Goal: Navigation & Orientation: Find specific page/section

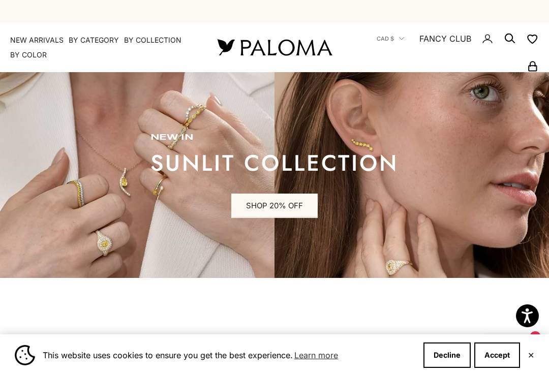
click at [526, 352] on div "This website uses cookies to ensure you get the best experience. Learn more Dec…" at bounding box center [274, 356] width 549 height 42
click at [530, 354] on button "✕" at bounding box center [531, 356] width 7 height 6
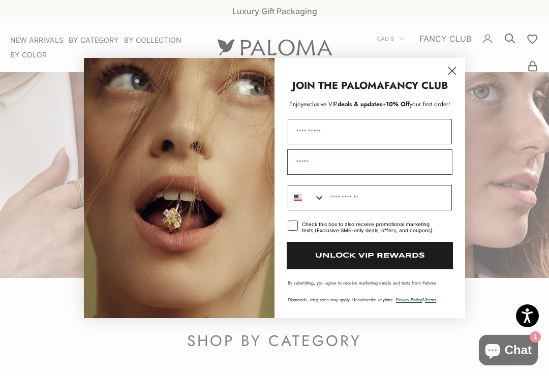
click at [449, 65] on circle "Close dialog" at bounding box center [452, 71] width 17 height 17
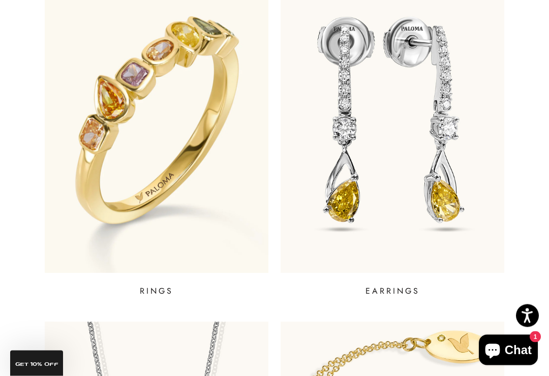
scroll to position [439, 0]
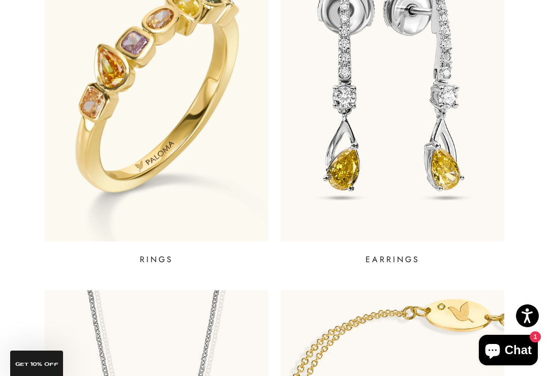
click at [158, 255] on p "RINGS" at bounding box center [157, 260] width 34 height 12
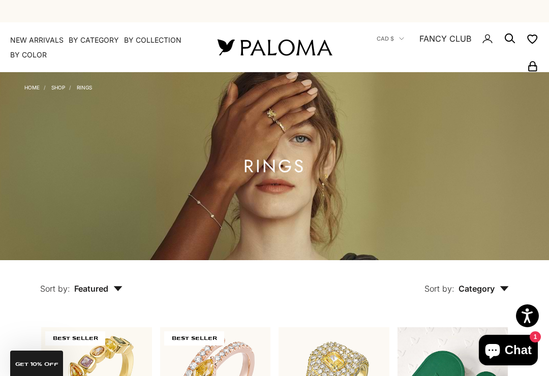
click at [56, 80] on img at bounding box center [274, 166] width 549 height 188
click at [59, 84] on link "Shop" at bounding box center [58, 87] width 14 height 6
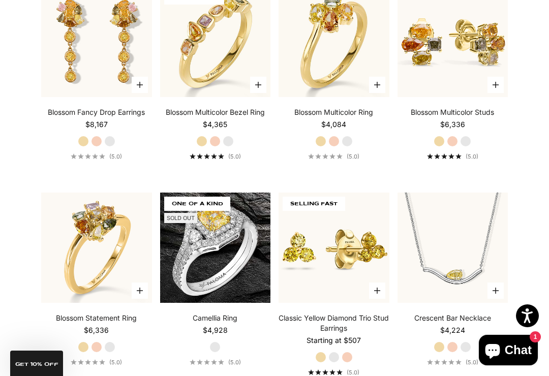
scroll to position [2188, 0]
